Goal: Task Accomplishment & Management: Complete application form

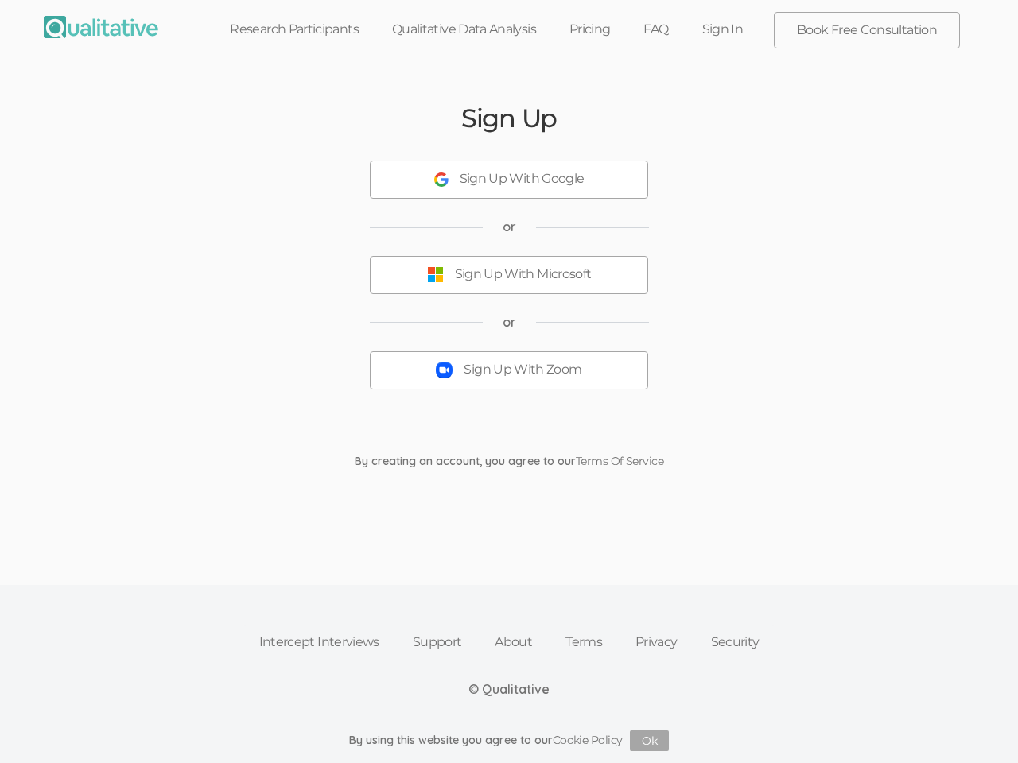
click at [509, 382] on button "Sign Up With Zoom" at bounding box center [509, 370] width 278 height 38
click at [509, 180] on div "Sign Up With Google" at bounding box center [522, 179] width 125 height 18
click at [509, 275] on div "Sign Up With Microsoft" at bounding box center [523, 275] width 137 height 18
click at [509, 371] on button "Sign Up With Zoom" at bounding box center [509, 370] width 278 height 38
click at [650, 741] on button "Ok" at bounding box center [649, 741] width 39 height 21
